Goal: Find specific page/section: Find specific page/section

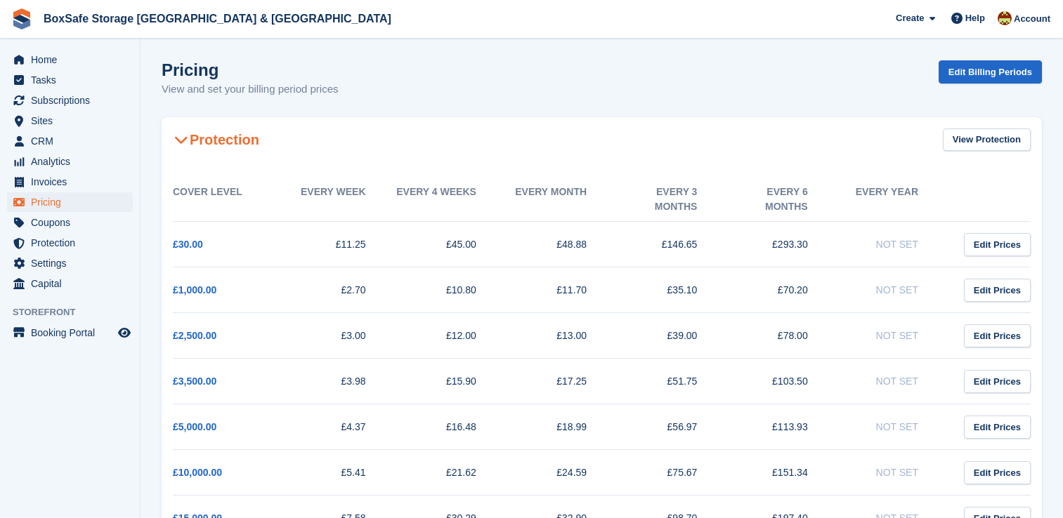
scroll to position [563, 0]
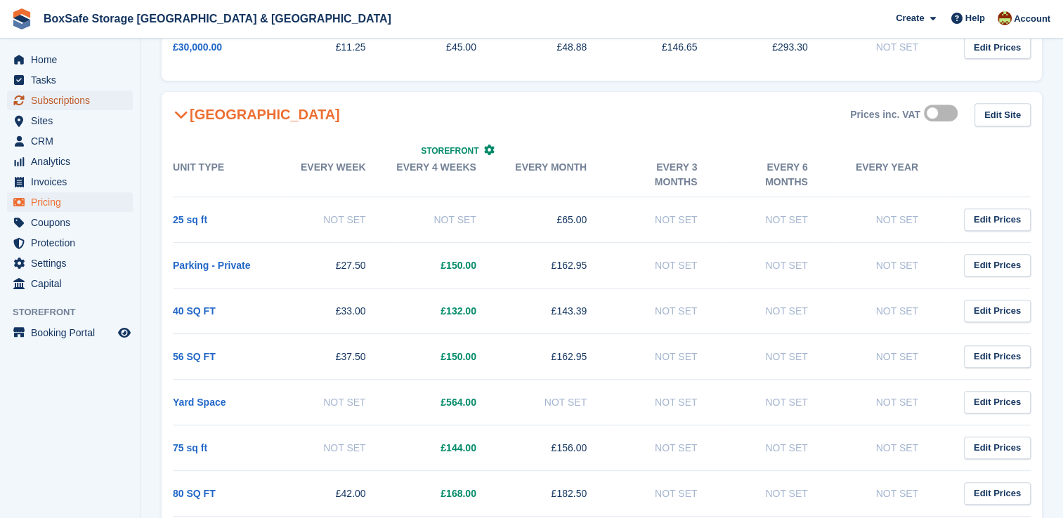
click at [46, 98] on span "Subscriptions" at bounding box center [73, 101] width 84 height 20
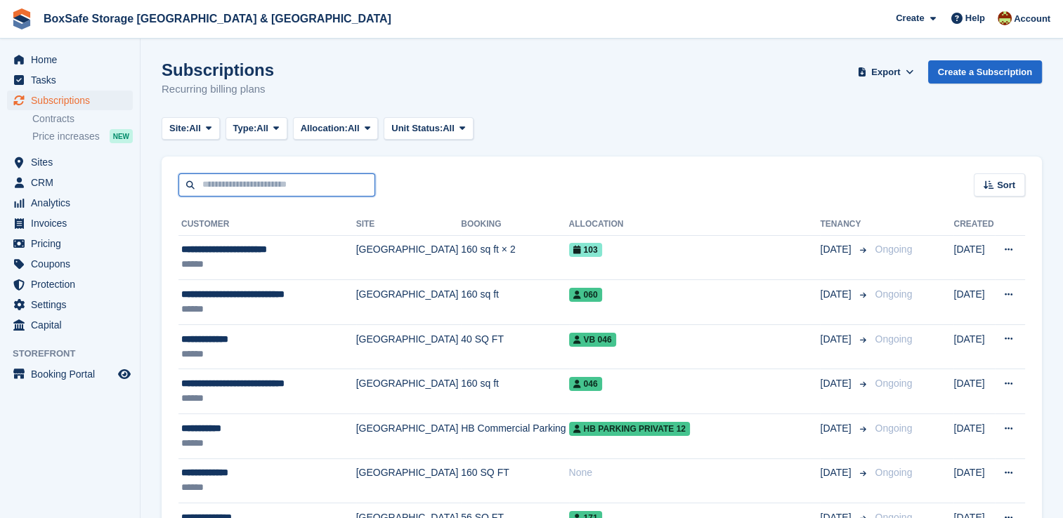
click at [282, 179] on input "text" at bounding box center [276, 185] width 197 height 23
click at [281, 183] on input "text" at bounding box center [276, 185] width 197 height 23
type input "***"
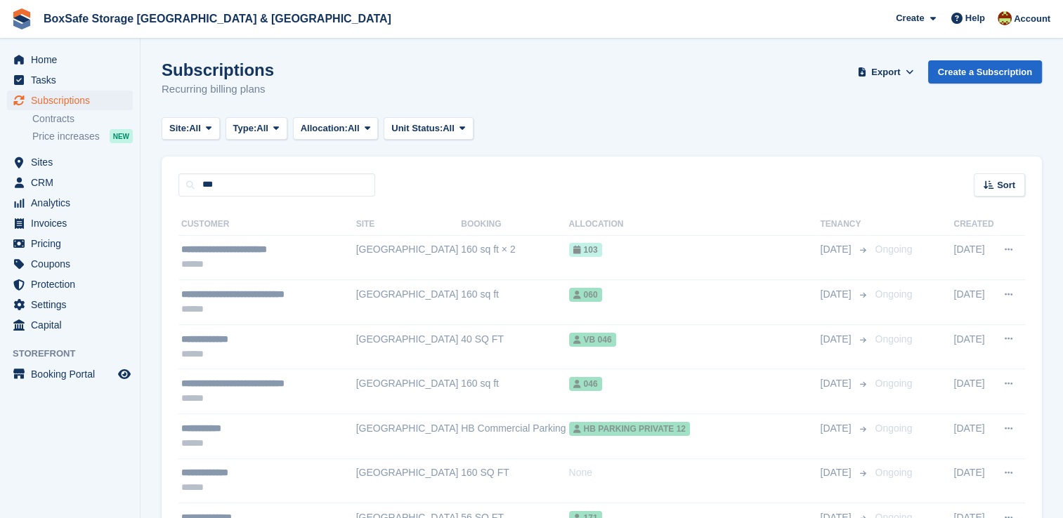
click at [81, 66] on span "Home" at bounding box center [73, 60] width 84 height 20
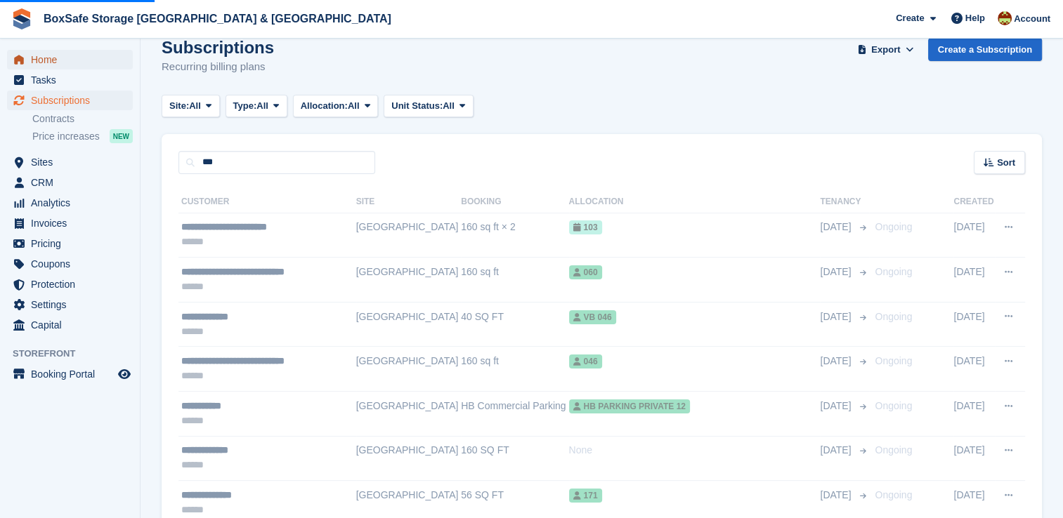
scroll to position [17, 0]
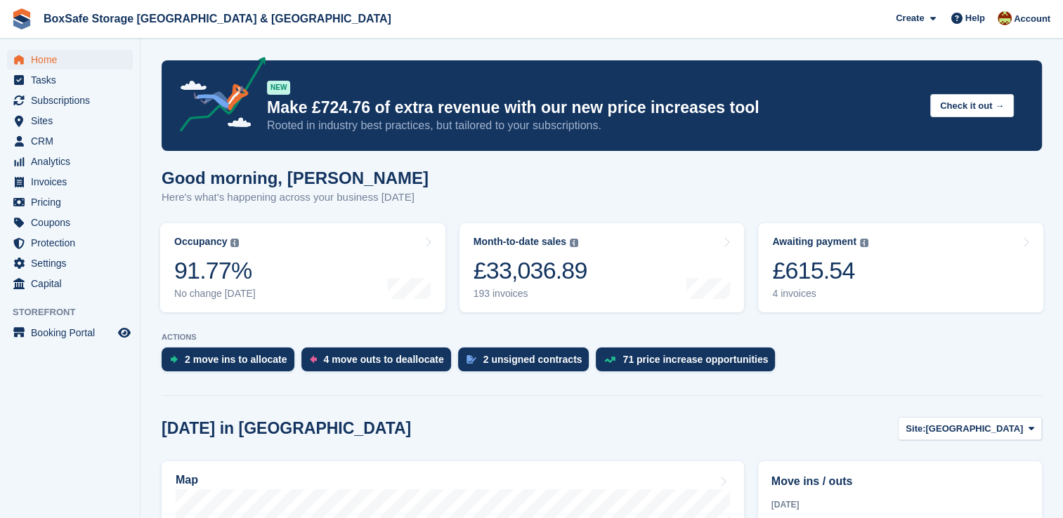
scroll to position [453, 0]
